Goal: Information Seeking & Learning: Learn about a topic

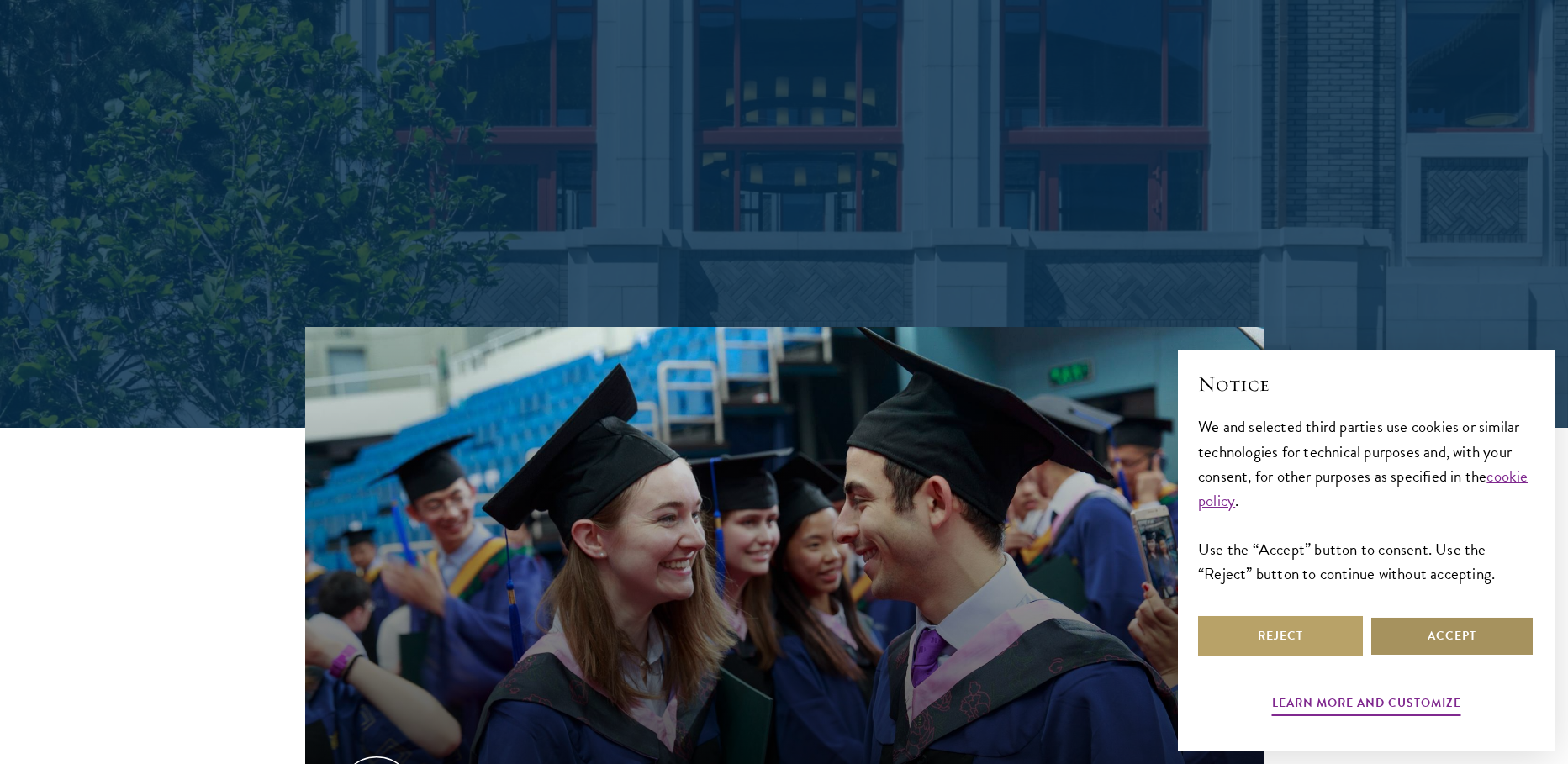
click at [1426, 646] on button "Accept" at bounding box center [1451, 636] width 164 height 40
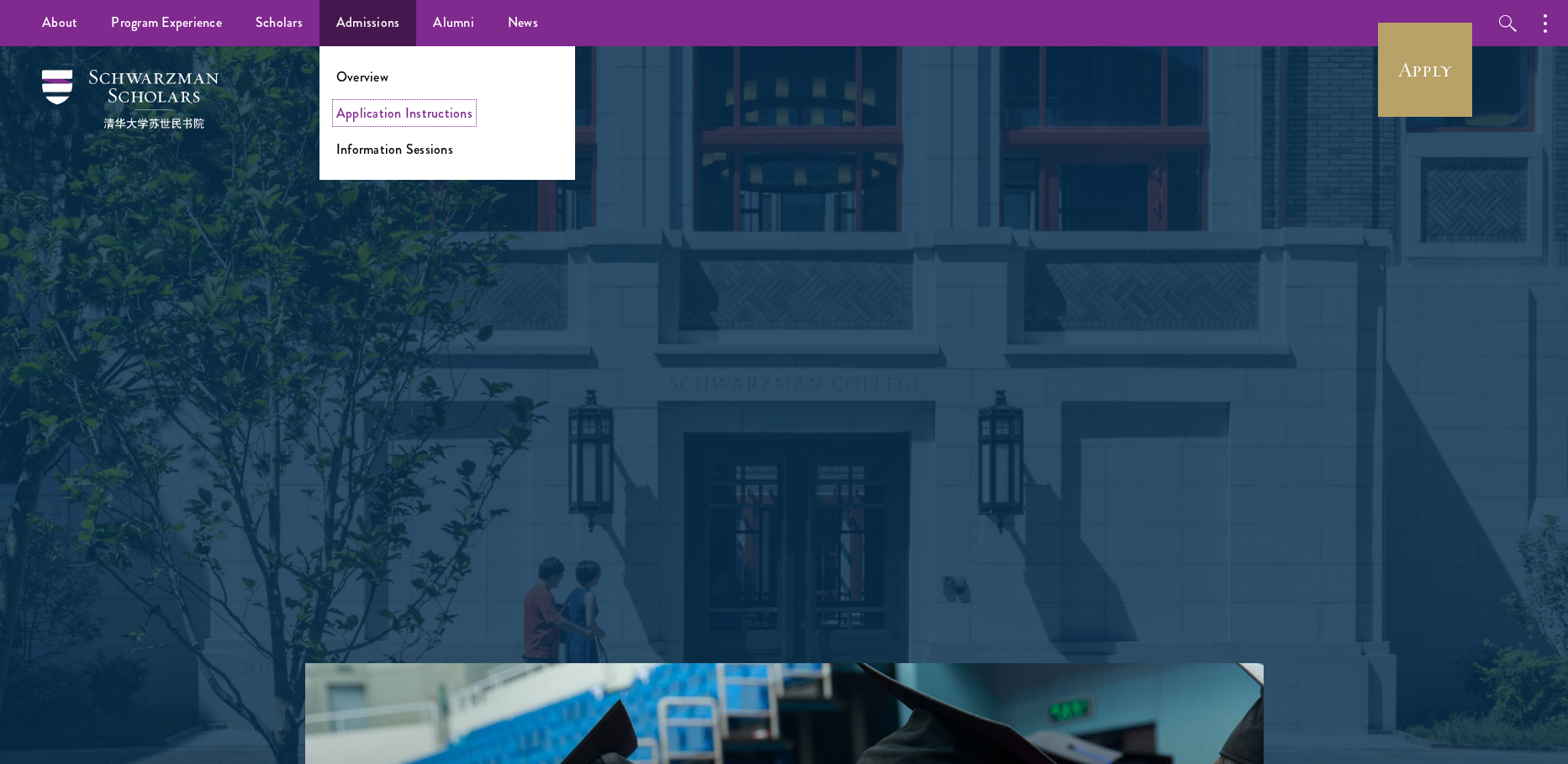
click at [424, 114] on link "Application Instructions" at bounding box center [405, 113] width 136 height 20
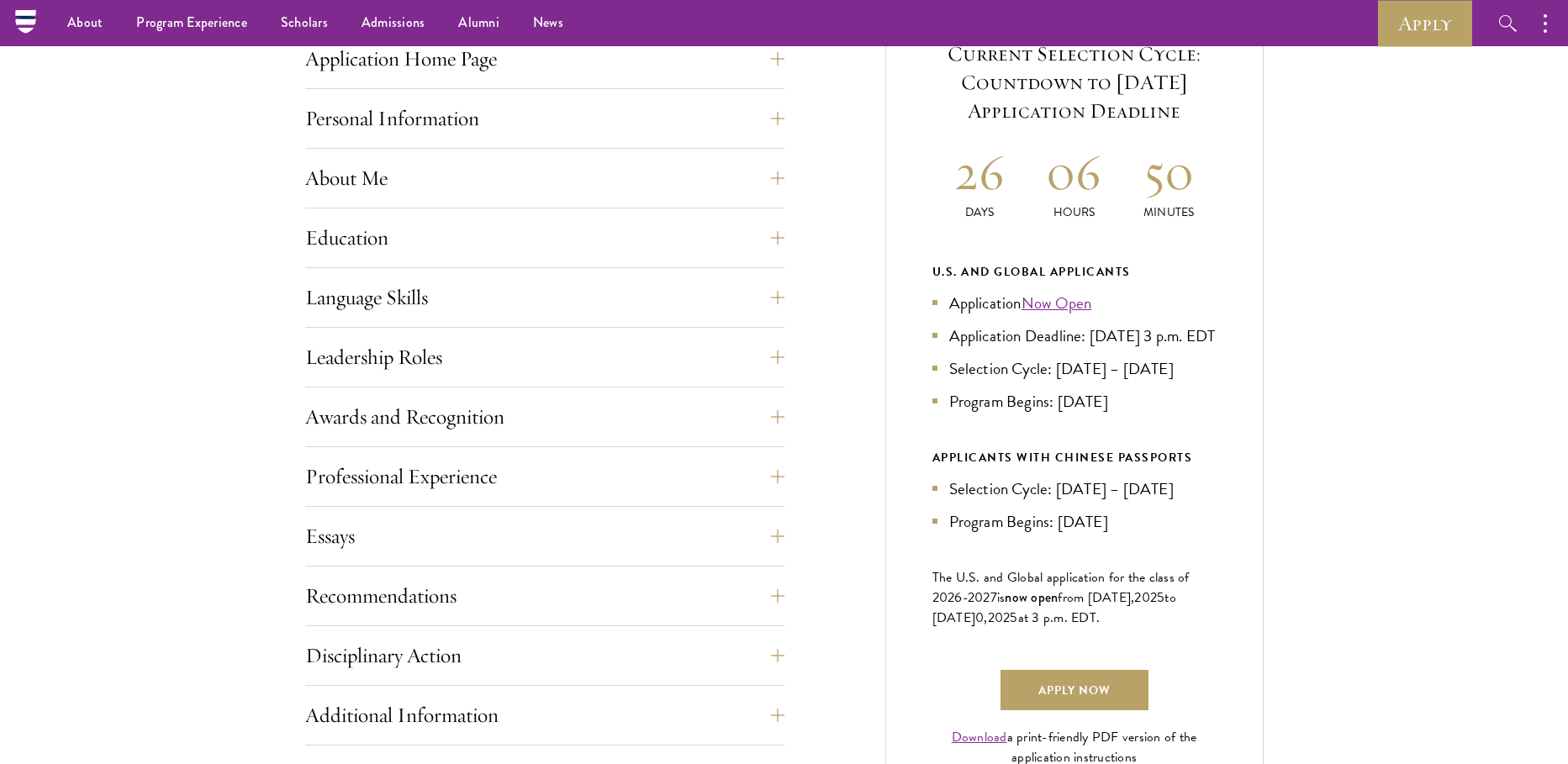
scroll to position [671, 0]
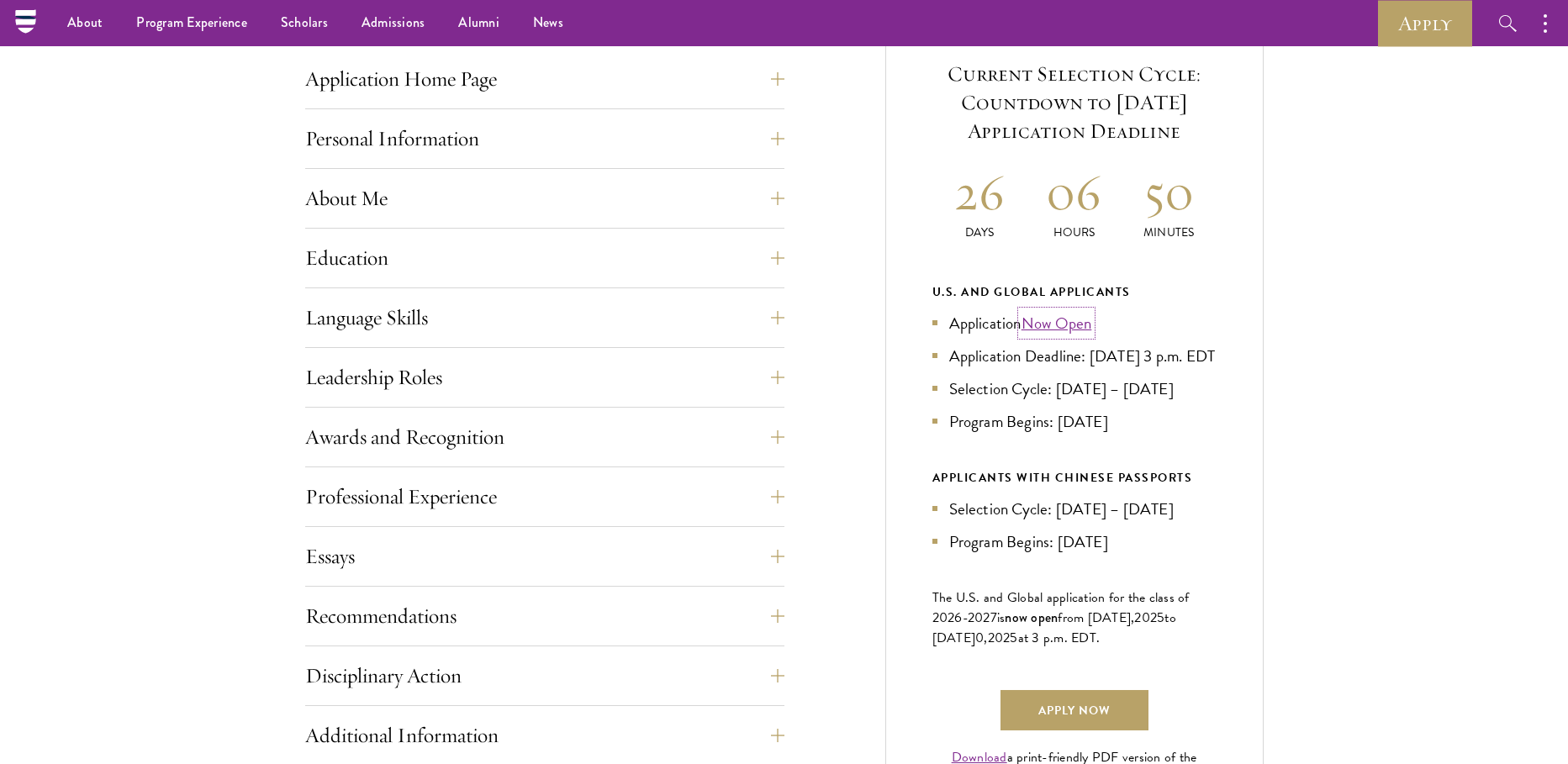
click at [1054, 326] on link "Now Open" at bounding box center [1057, 323] width 71 height 25
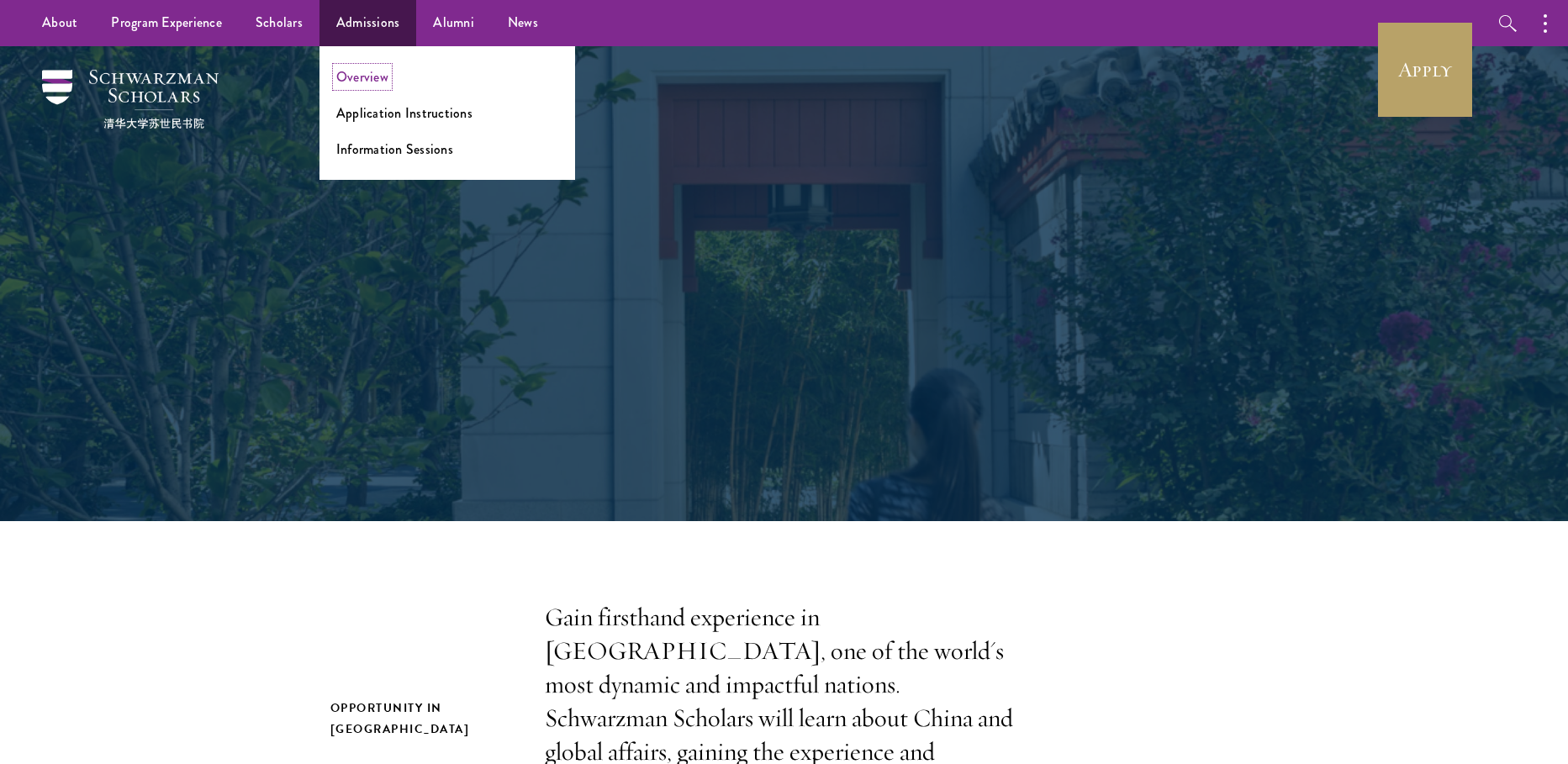
click at [366, 75] on link "Overview" at bounding box center [362, 77] width 52 height 20
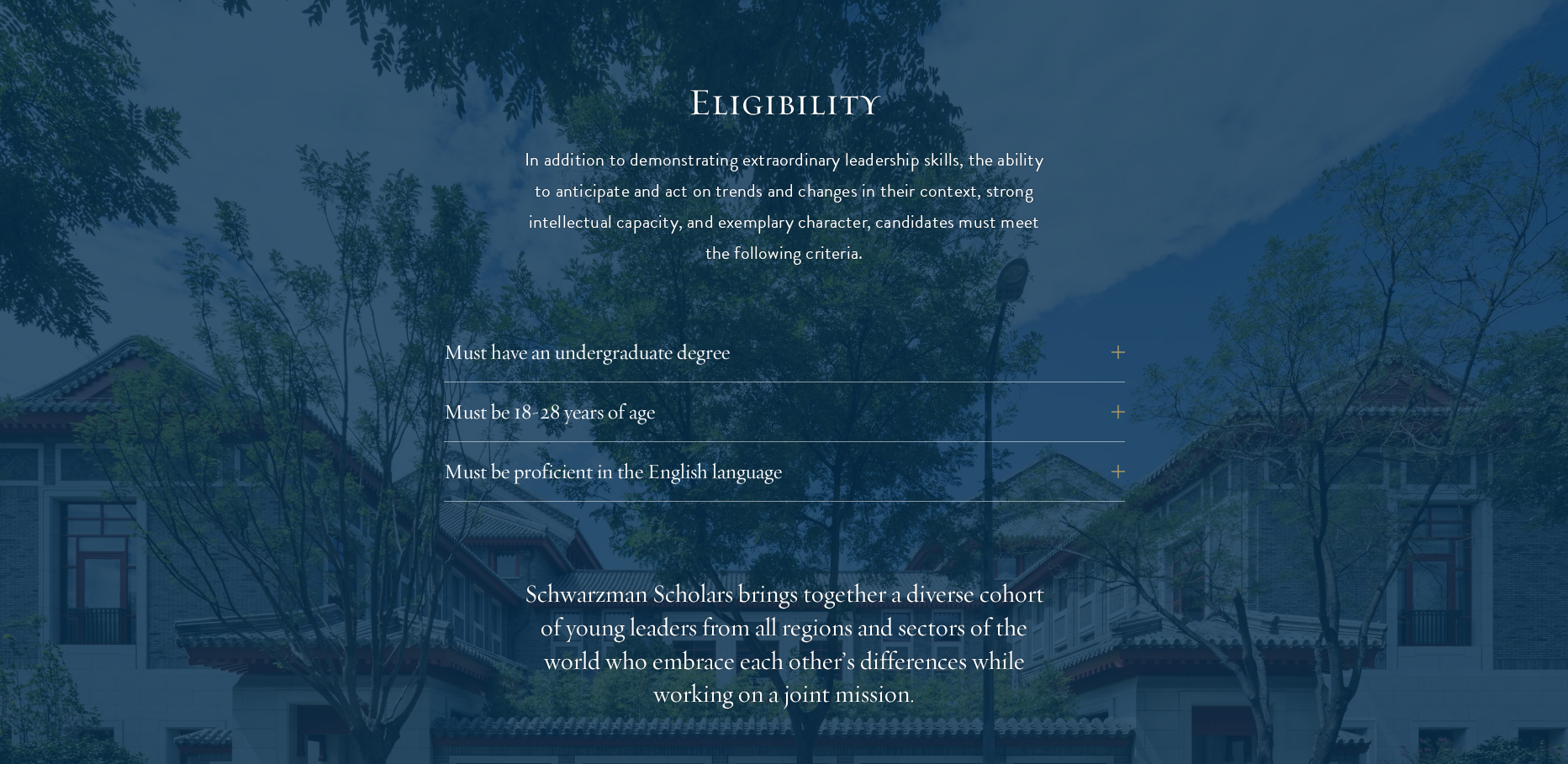
scroll to position [2187, 0]
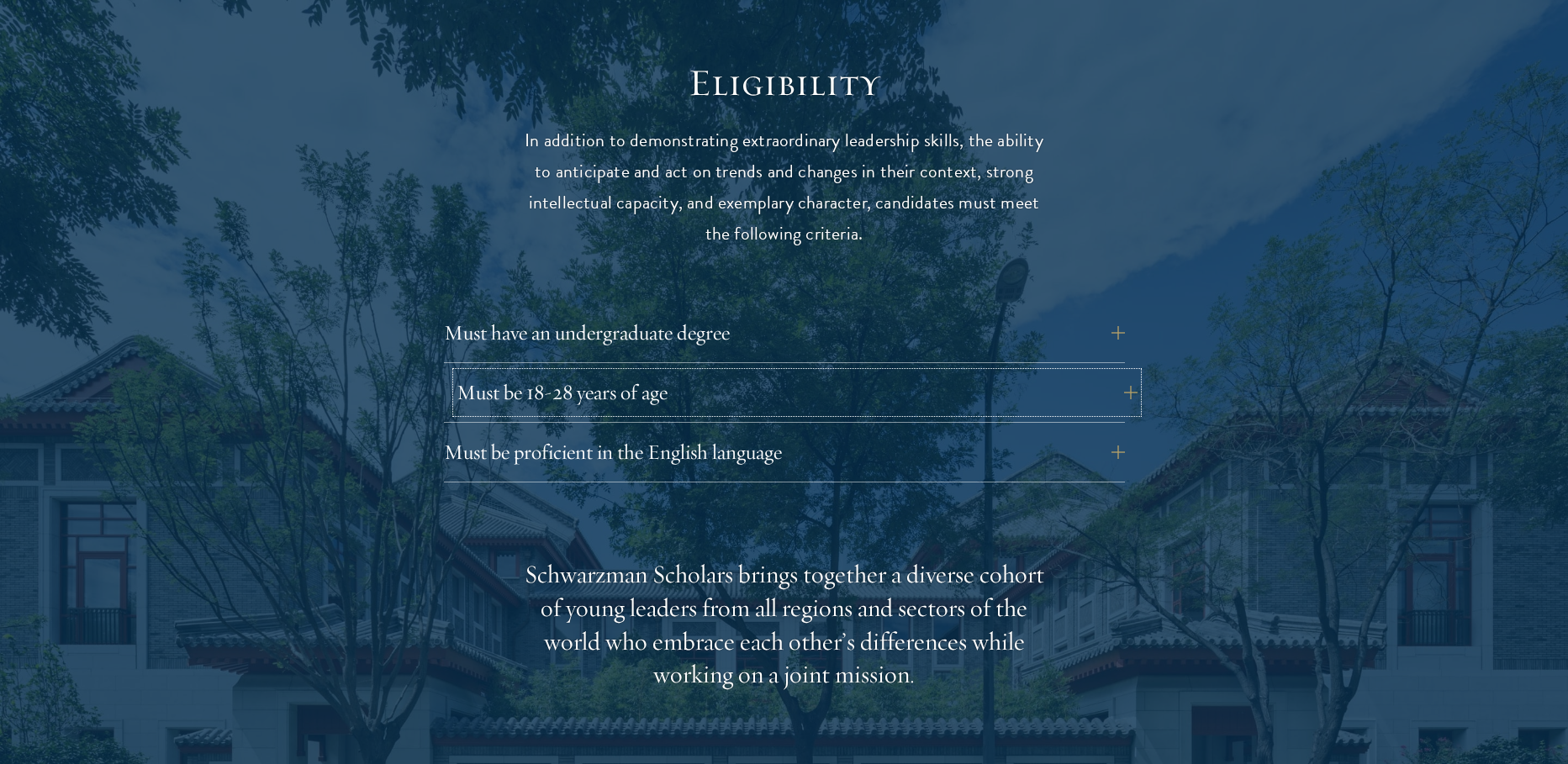
click at [1126, 372] on button "Must be 18-28 years of age" at bounding box center [797, 392] width 681 height 40
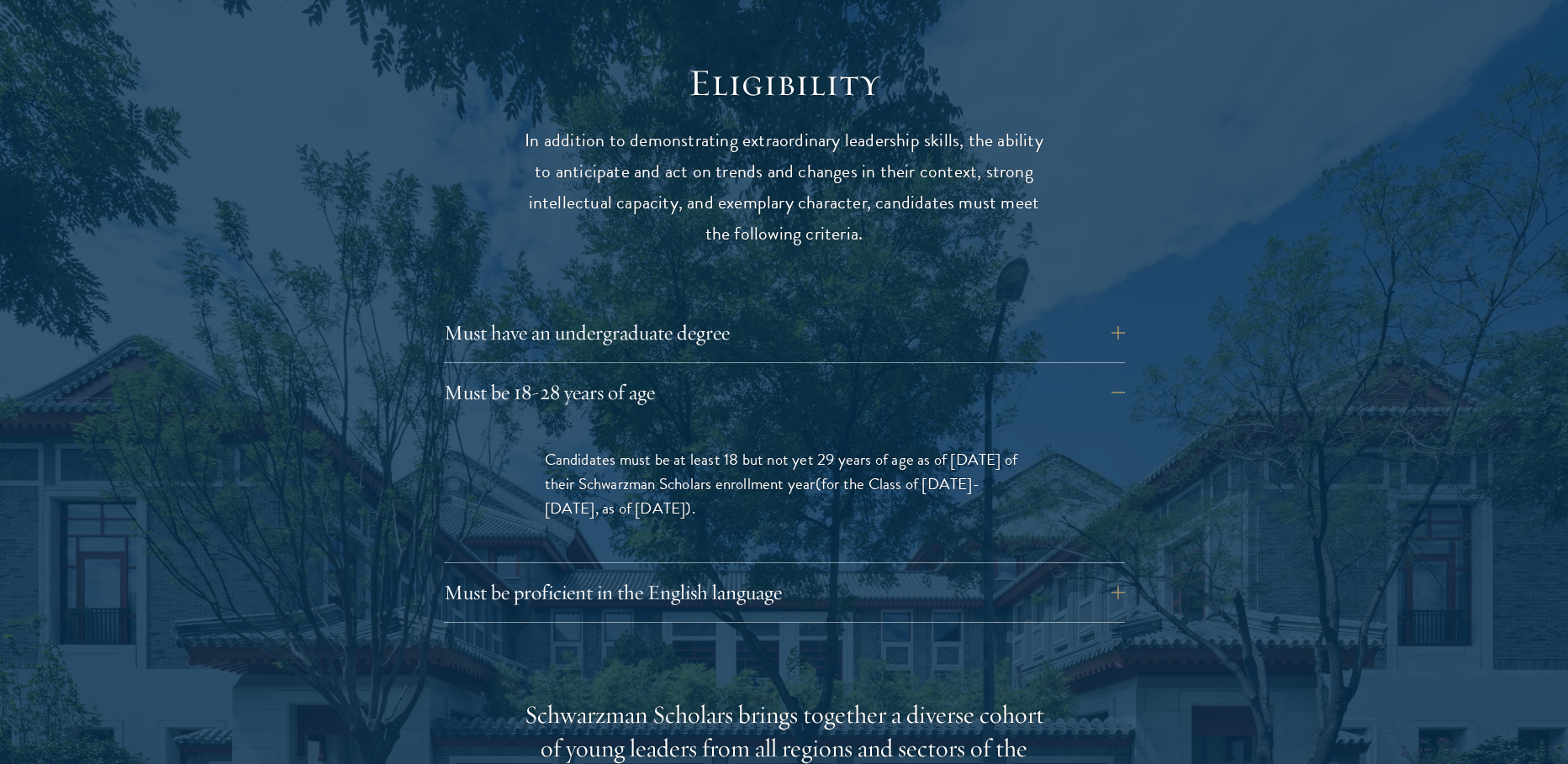
click at [1288, 227] on div at bounding box center [784, 738] width 1568 height 1526
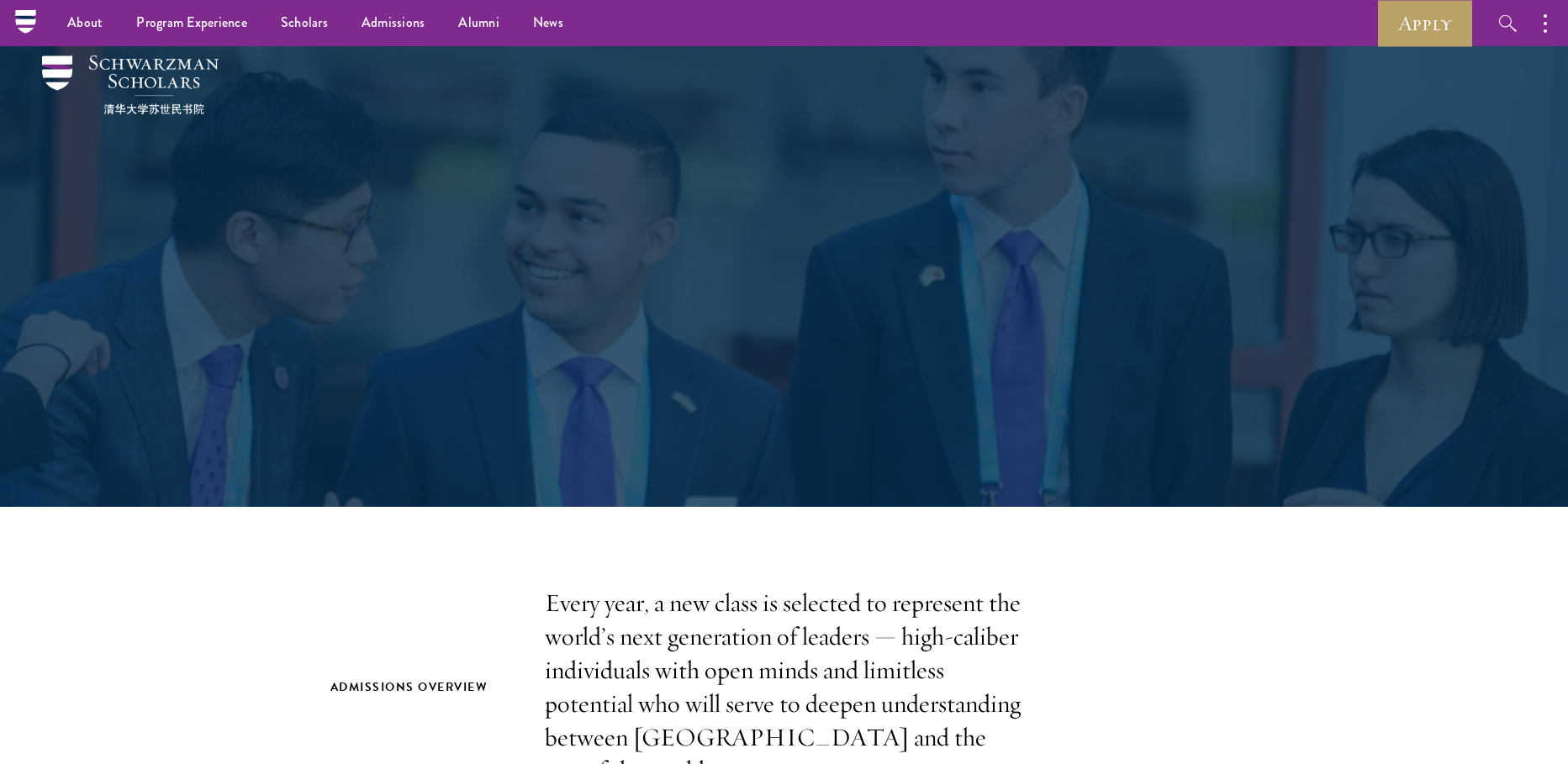
scroll to position [0, 0]
